Goal: Navigation & Orientation: Go to known website

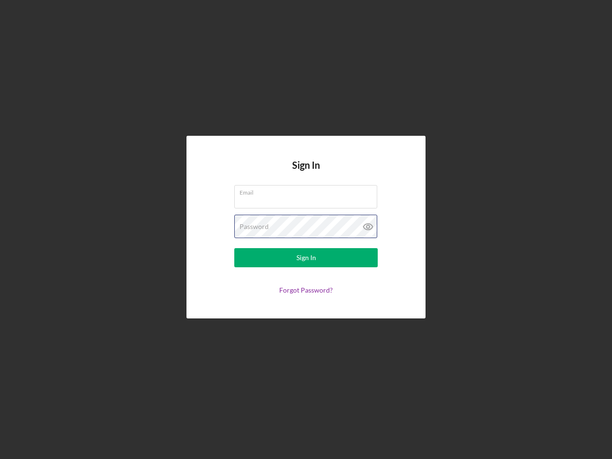
click at [306, 230] on div "Password" at bounding box center [306, 227] width 144 height 24
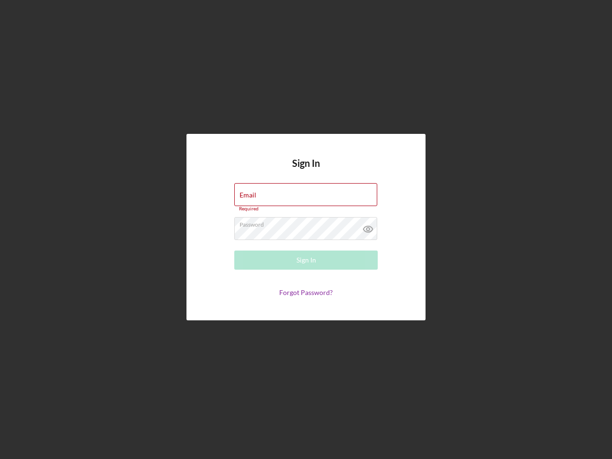
click at [368, 227] on icon at bounding box center [368, 229] width 24 height 24
